Goal: Task Accomplishment & Management: Manage account settings

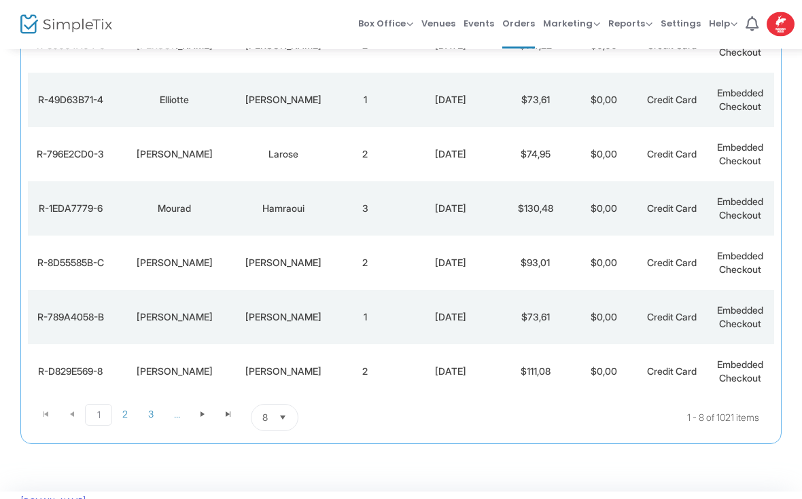
scroll to position [264, 0]
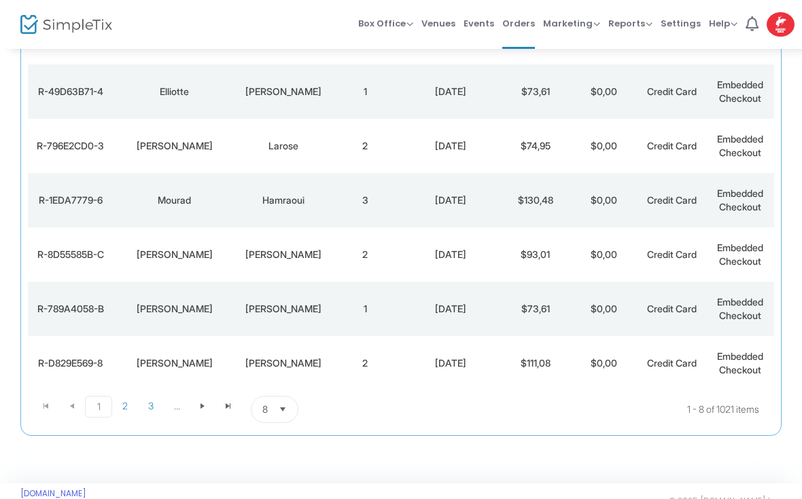
click at [277, 412] on span "Select" at bounding box center [283, 410] width 22 height 22
click at [266, 384] on span "100" at bounding box center [269, 381] width 15 height 14
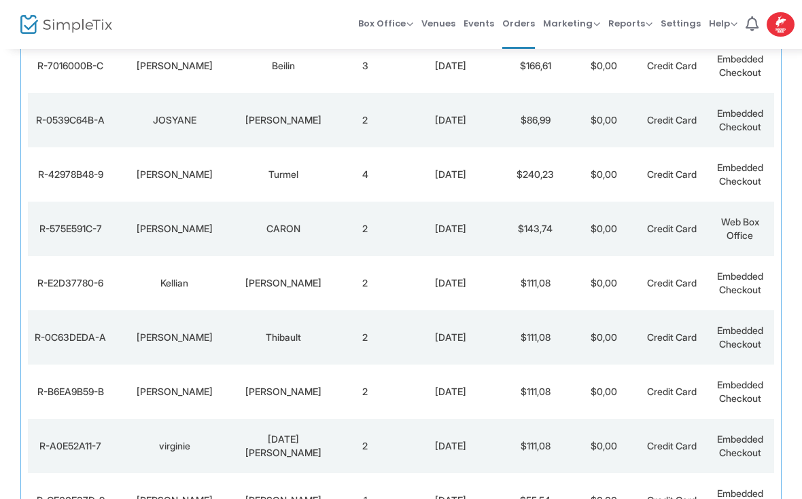
scroll to position [5263, 0]
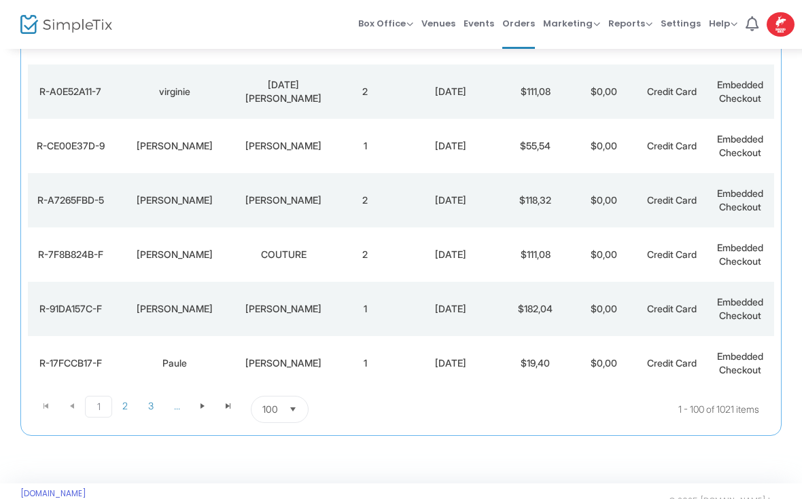
click at [285, 413] on span "Select" at bounding box center [293, 410] width 22 height 22
click at [129, 406] on span "2" at bounding box center [125, 406] width 26 height 20
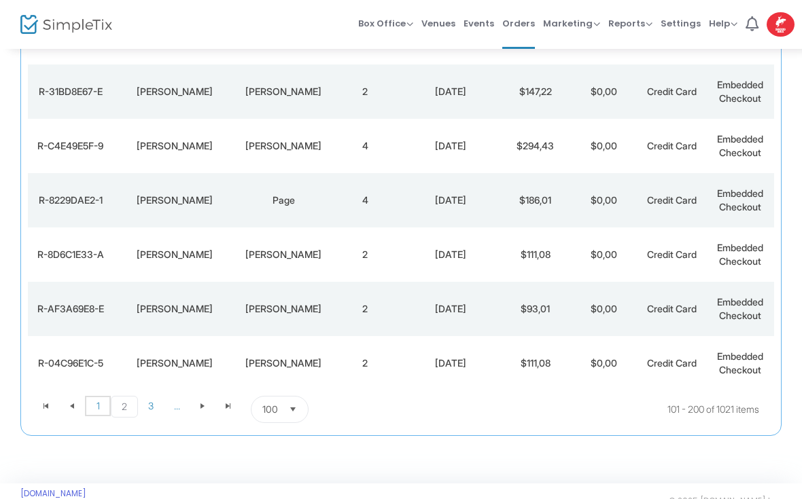
click at [94, 415] on span "1" at bounding box center [98, 406] width 26 height 20
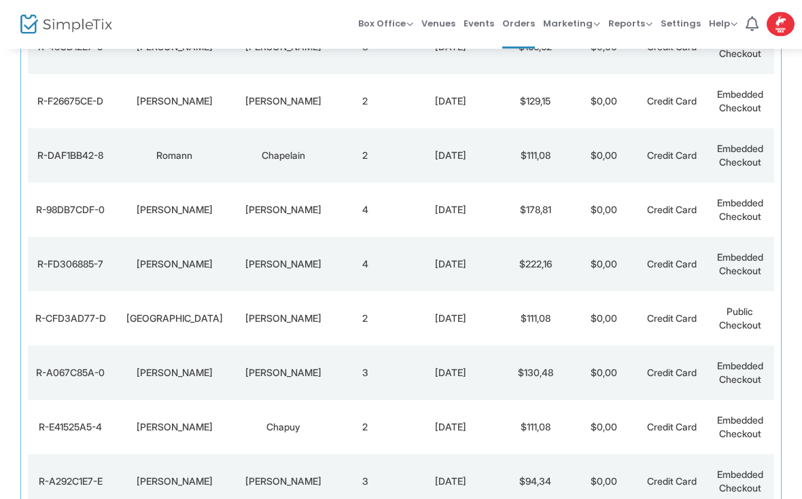
scroll to position [1825, 0]
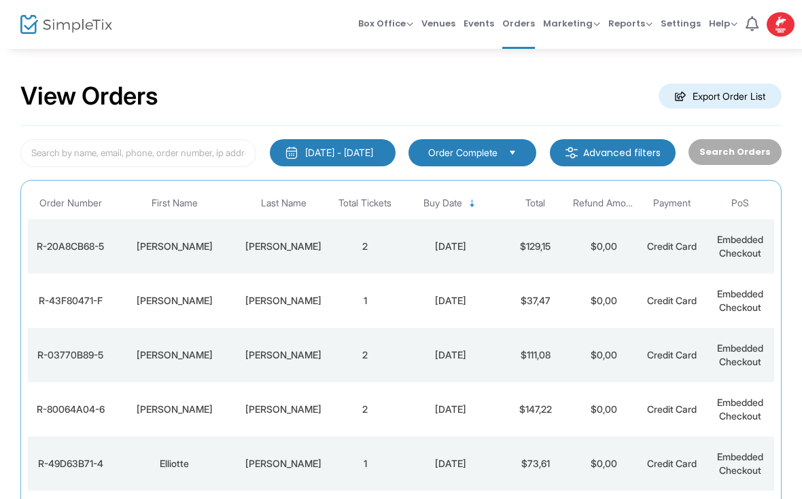
click at [43, 30] on img at bounding box center [66, 25] width 92 height 20
click at [156, 251] on div "[PERSON_NAME]" at bounding box center [173, 247] width 115 height 14
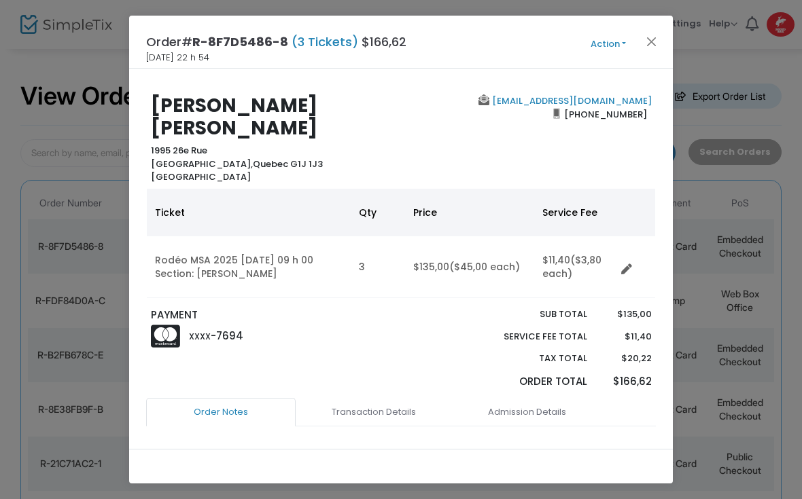
click at [92, 251] on ngb-modal-window "Order# R-8F7D5486-8 (3 Tickets) $166,62 [DATE] 22 h 54 Action Mark Admitted Edi…" at bounding box center [401, 249] width 802 height 499
click at [97, 247] on ngb-modal-window "Order# R-8F7D5486-8 (3 Tickets) $166,62 [DATE] 22 h 54 Action Mark Admitted Edi…" at bounding box center [401, 249] width 802 height 499
click at [647, 46] on button "Close" at bounding box center [652, 42] width 18 height 18
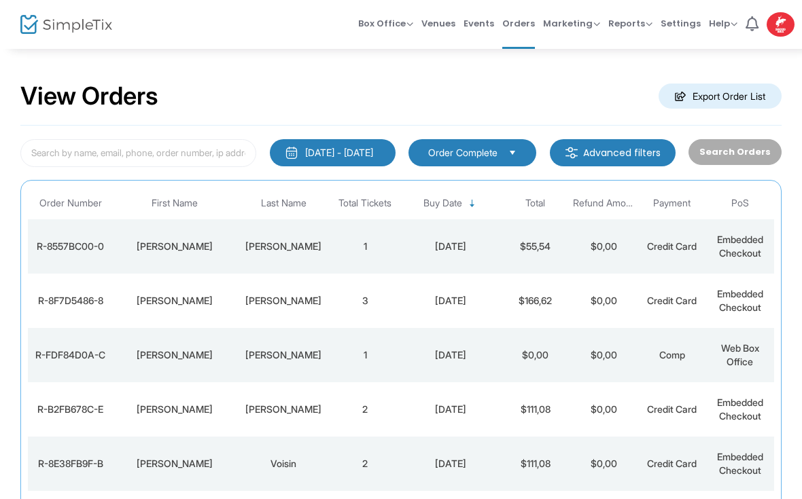
click at [529, 29] on span "Orders" at bounding box center [518, 23] width 33 height 35
click at [38, 29] on img at bounding box center [66, 25] width 92 height 20
